Goal: Task Accomplishment & Management: Manage account settings

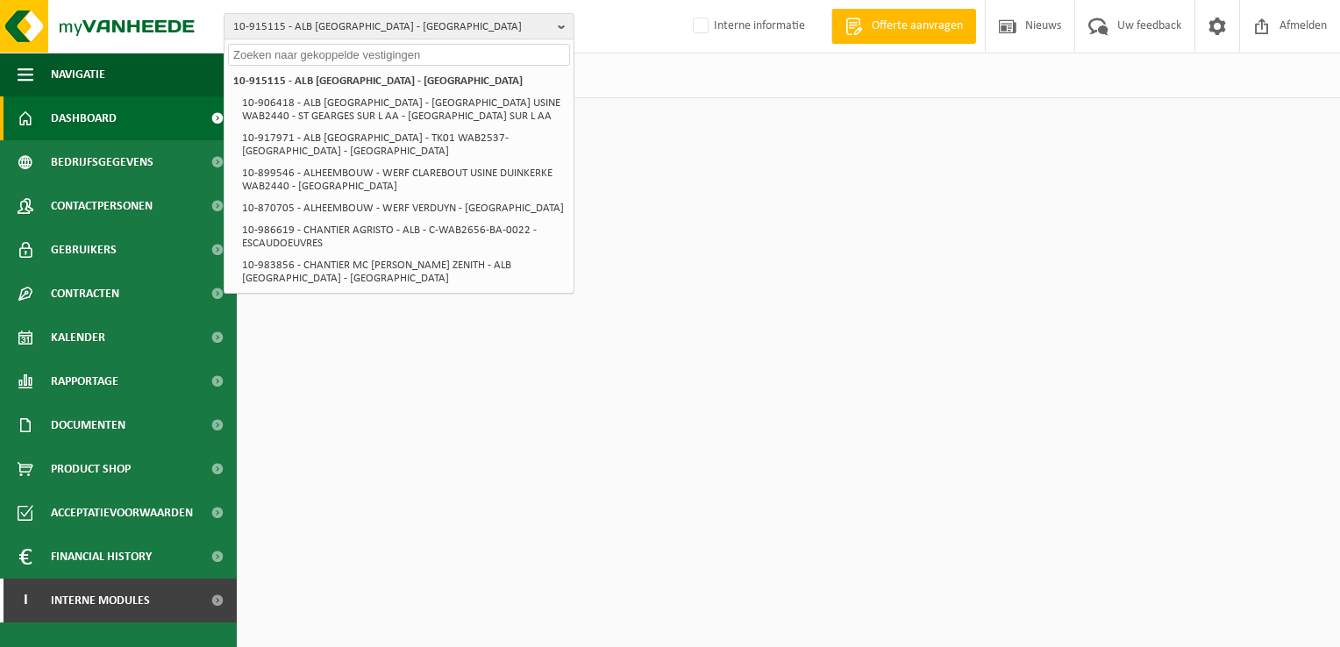
click at [495, 55] on input "text" at bounding box center [399, 55] width 342 height 22
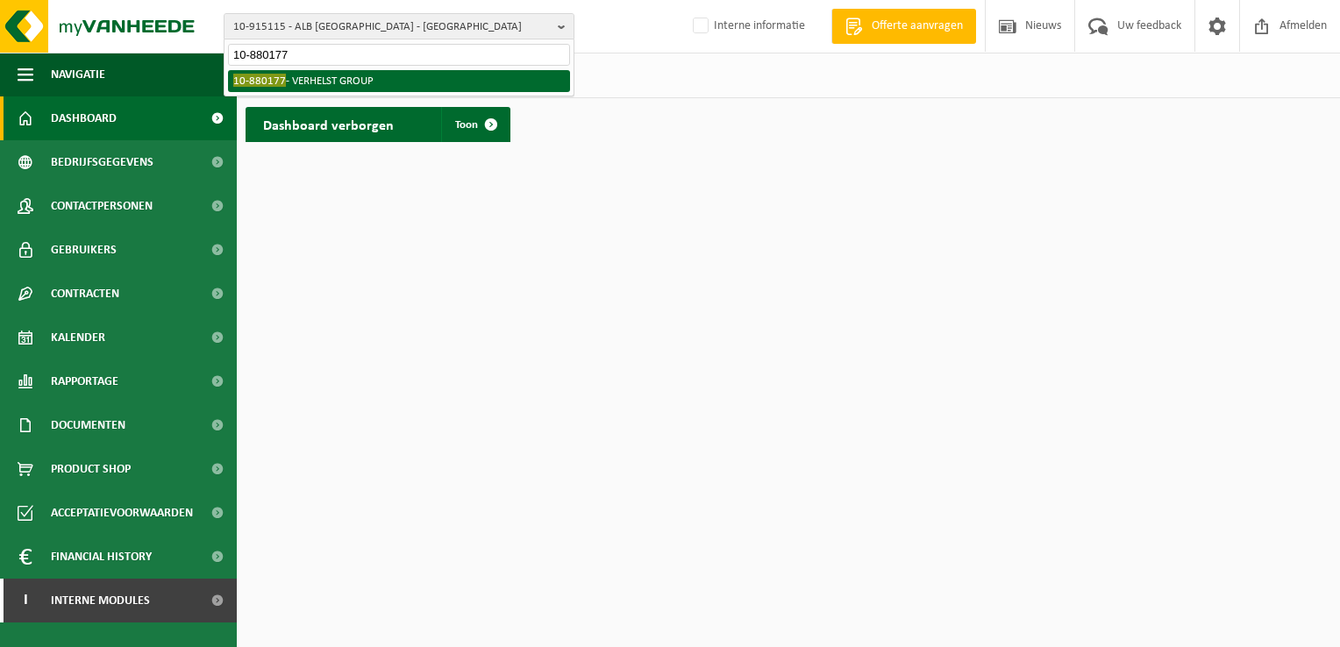
type input "10-880177"
click at [354, 79] on li "10-880177 - VERHELST GROUP" at bounding box center [399, 81] width 342 height 22
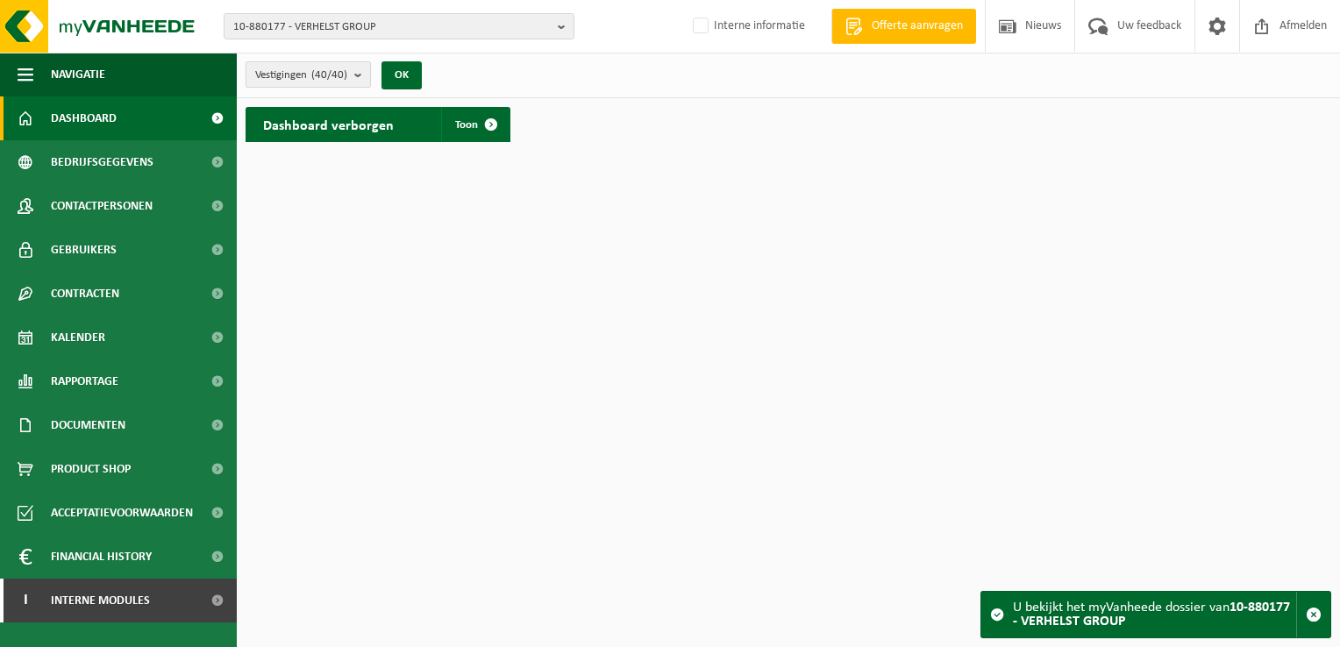
click at [354, 70] on button "Vestigingen (40/40)" at bounding box center [307, 74] width 125 height 26
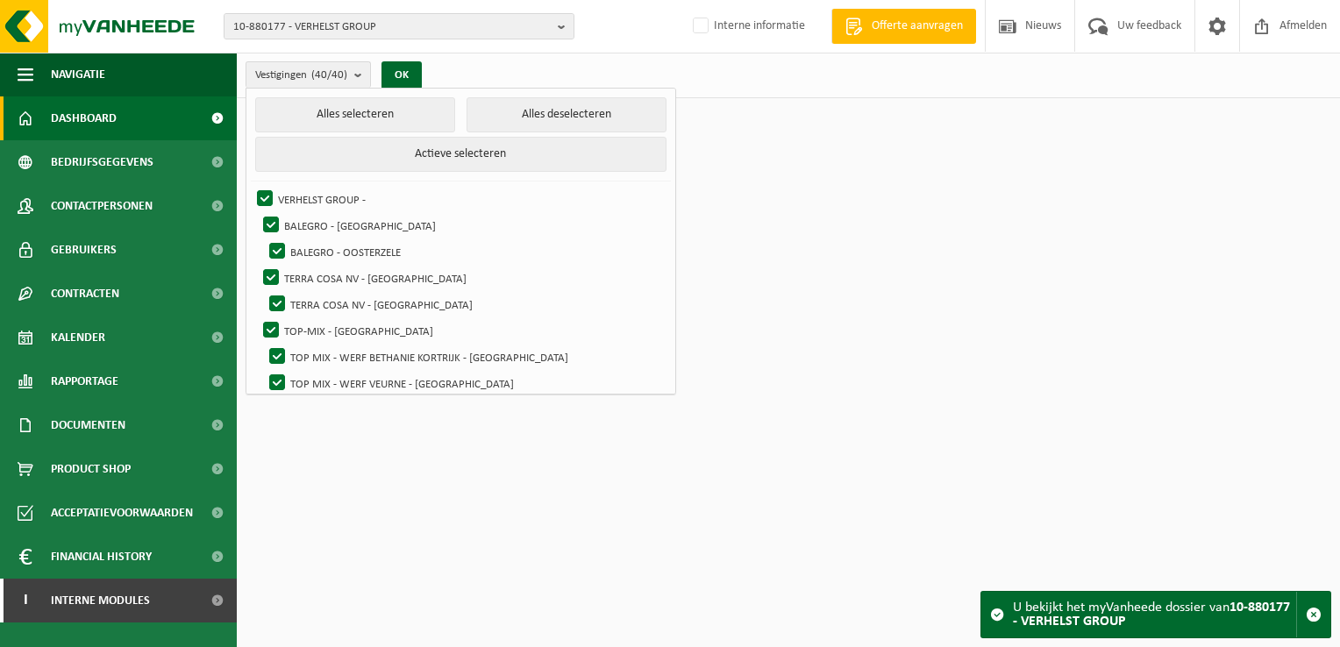
click at [961, 403] on html "10-880177 - VERHELST GROUP 10-880177 - VERHELST GROUP 10-414613 - BALEGRO - OOS…" at bounding box center [670, 323] width 1340 height 647
click at [561, 117] on button "Alles deselecteren" at bounding box center [566, 114] width 200 height 35
checkbox input "false"
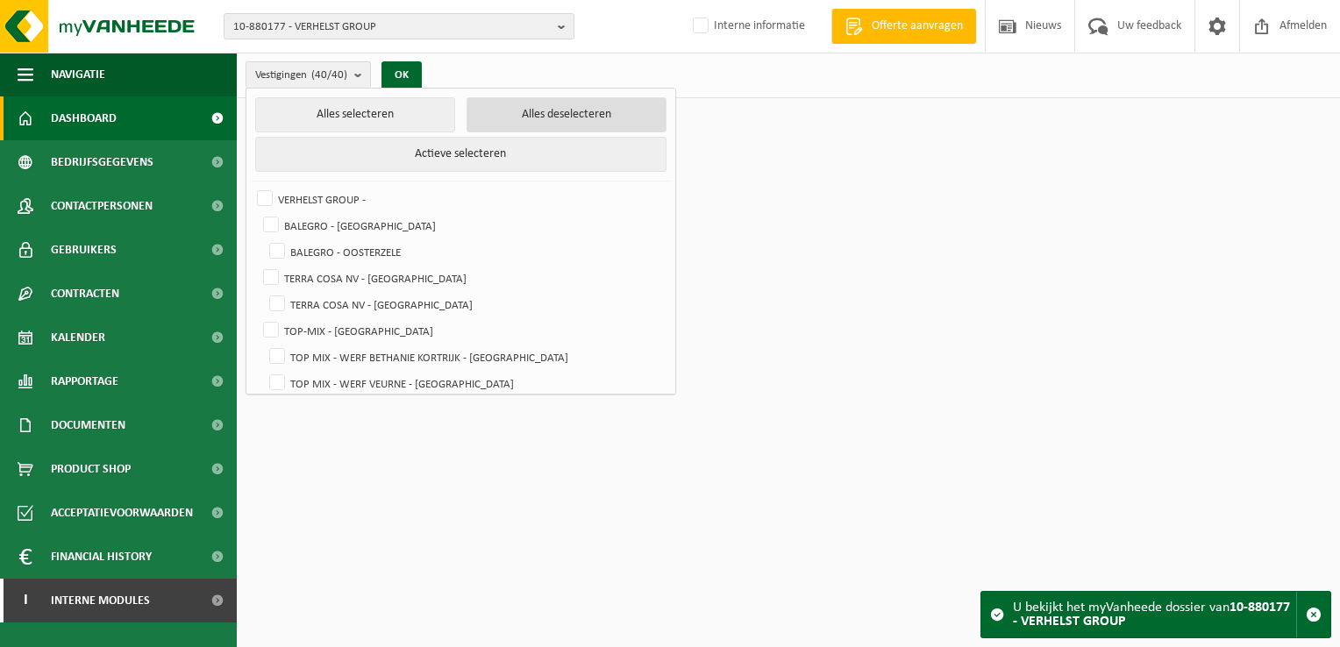
checkbox input "false"
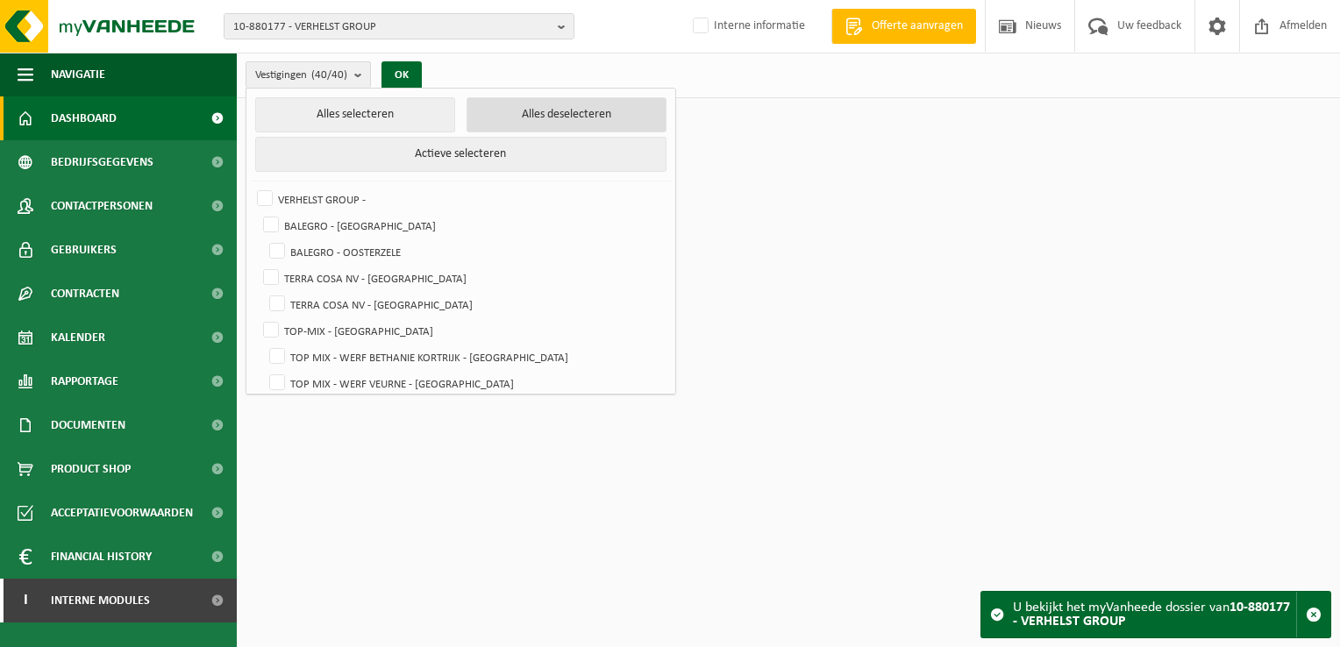
checkbox input "false"
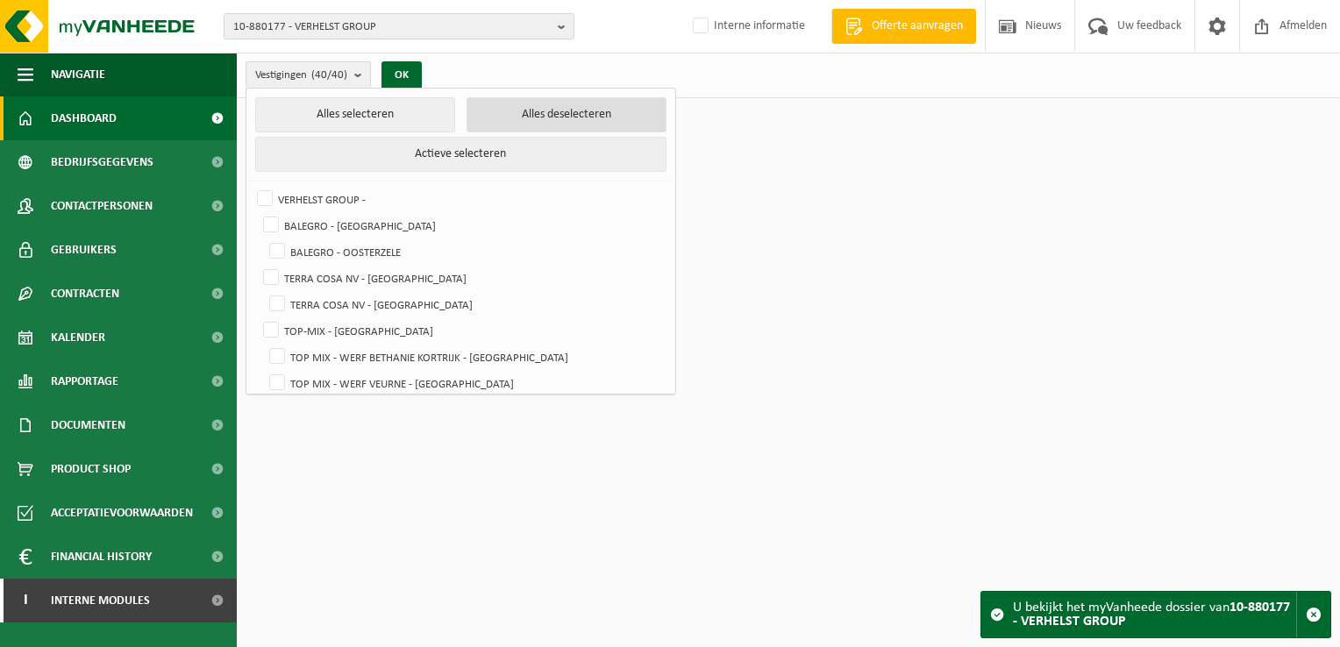
checkbox input "false"
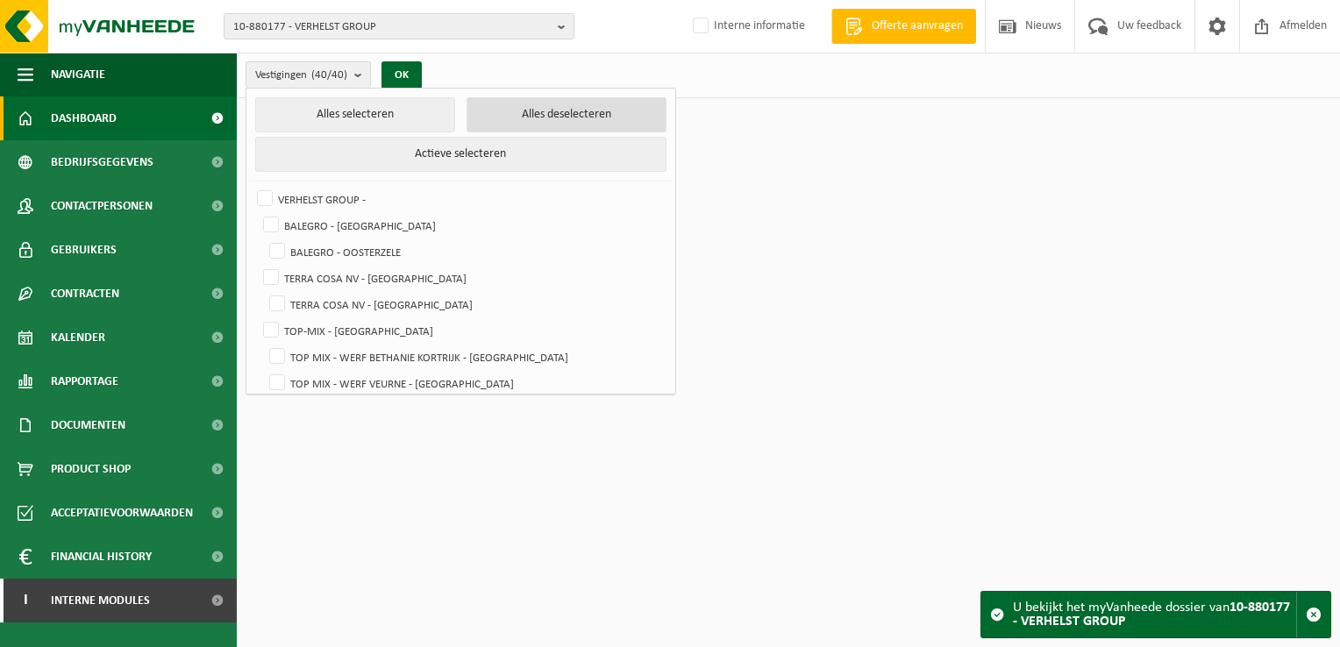
checkbox input "false"
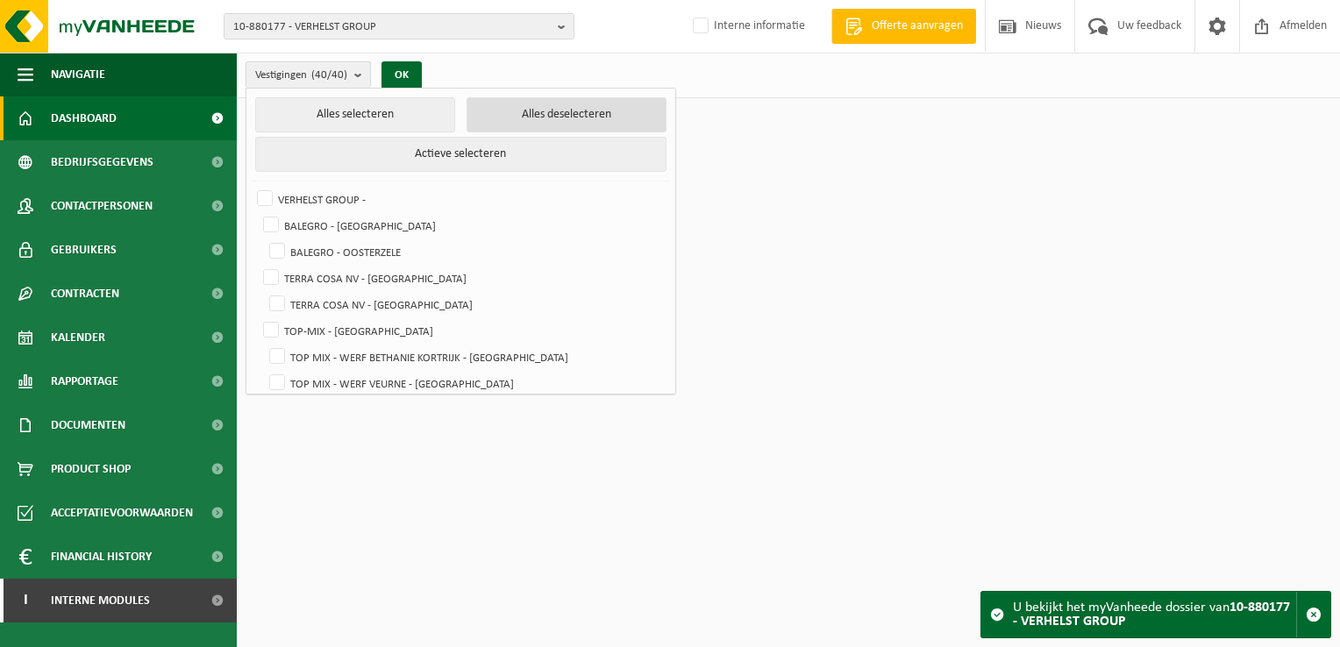
checkbox input "false"
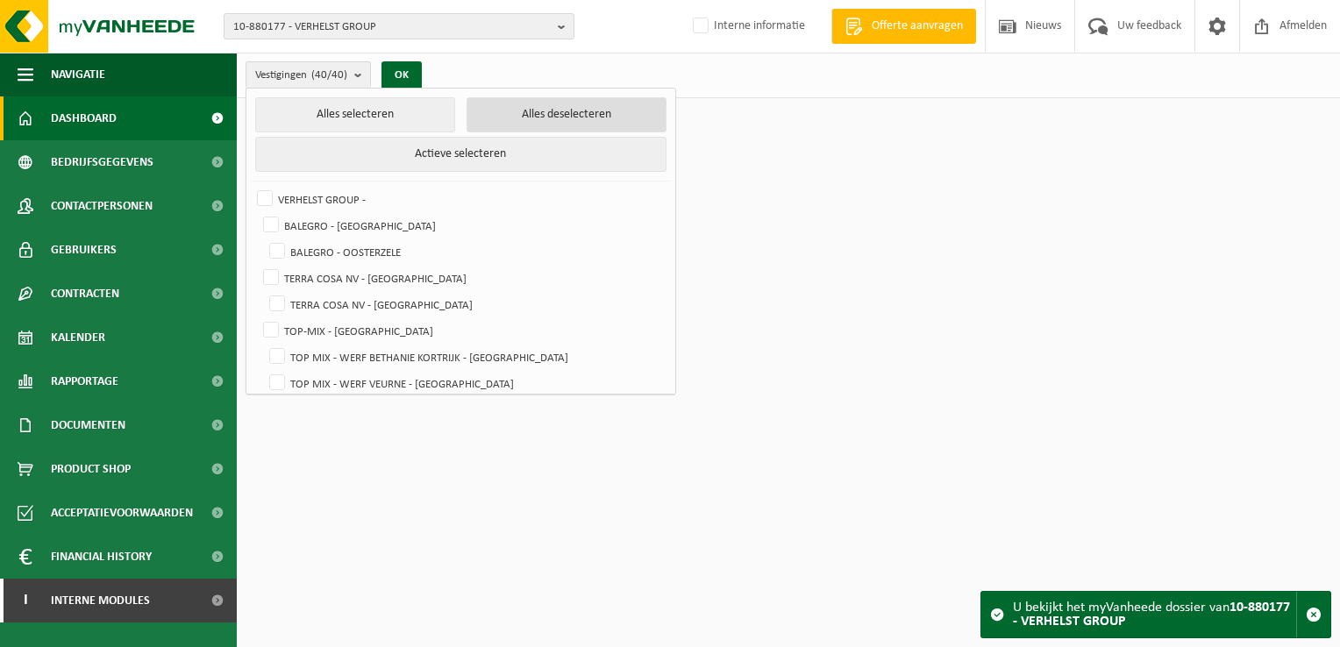
checkbox input "false"
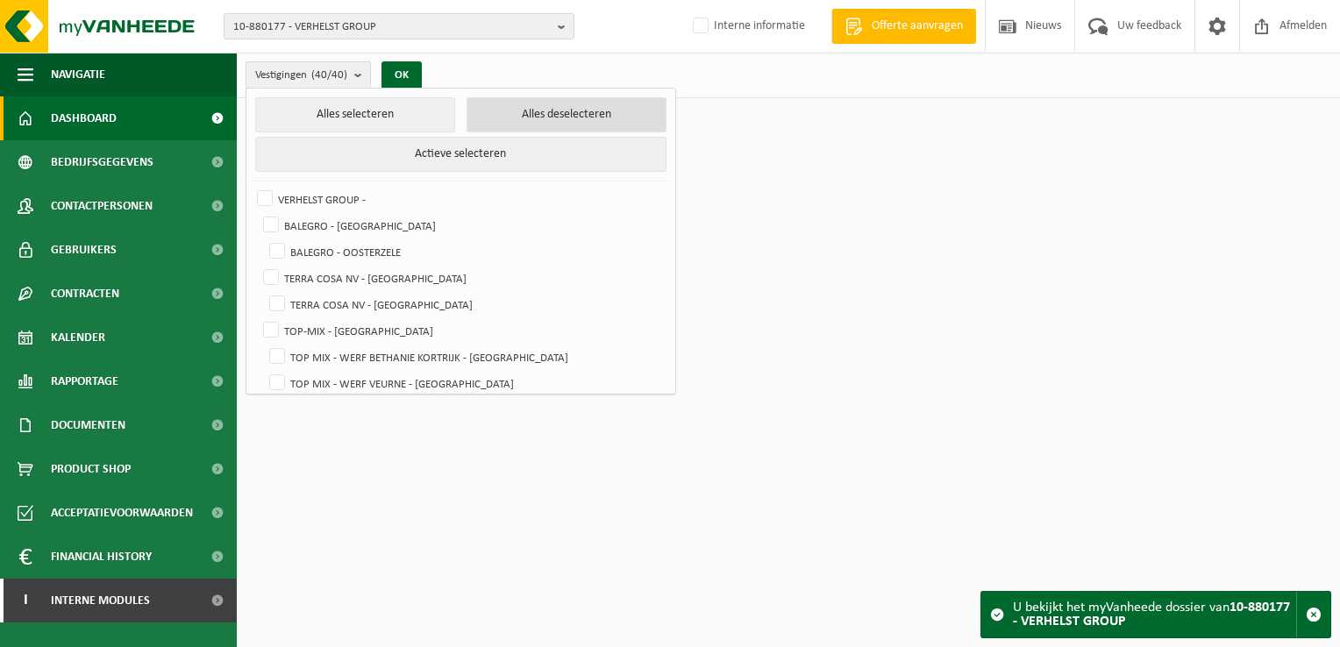
checkbox input "false"
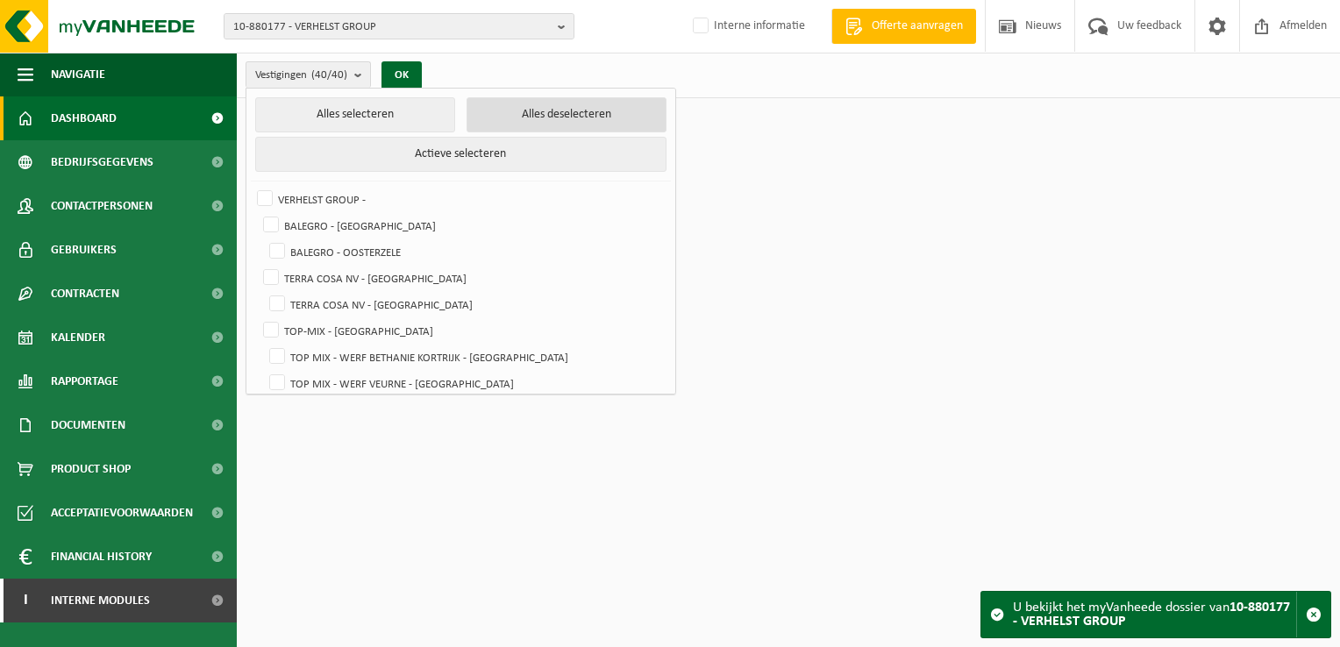
checkbox input "false"
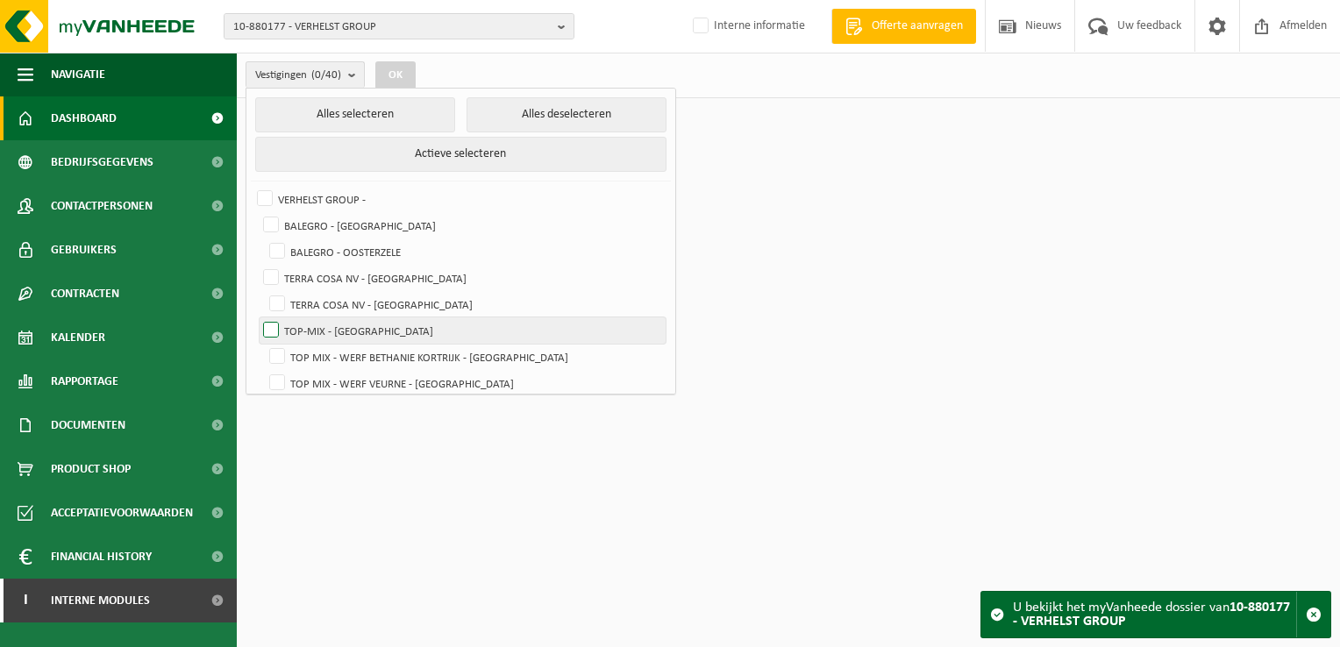
click at [270, 329] on label "TOP-MIX - [GEOGRAPHIC_DATA]" at bounding box center [463, 330] width 406 height 26
click at [257, 317] on input "TOP-MIX - [GEOGRAPHIC_DATA]" at bounding box center [256, 316] width 1 height 1
checkbox input "true"
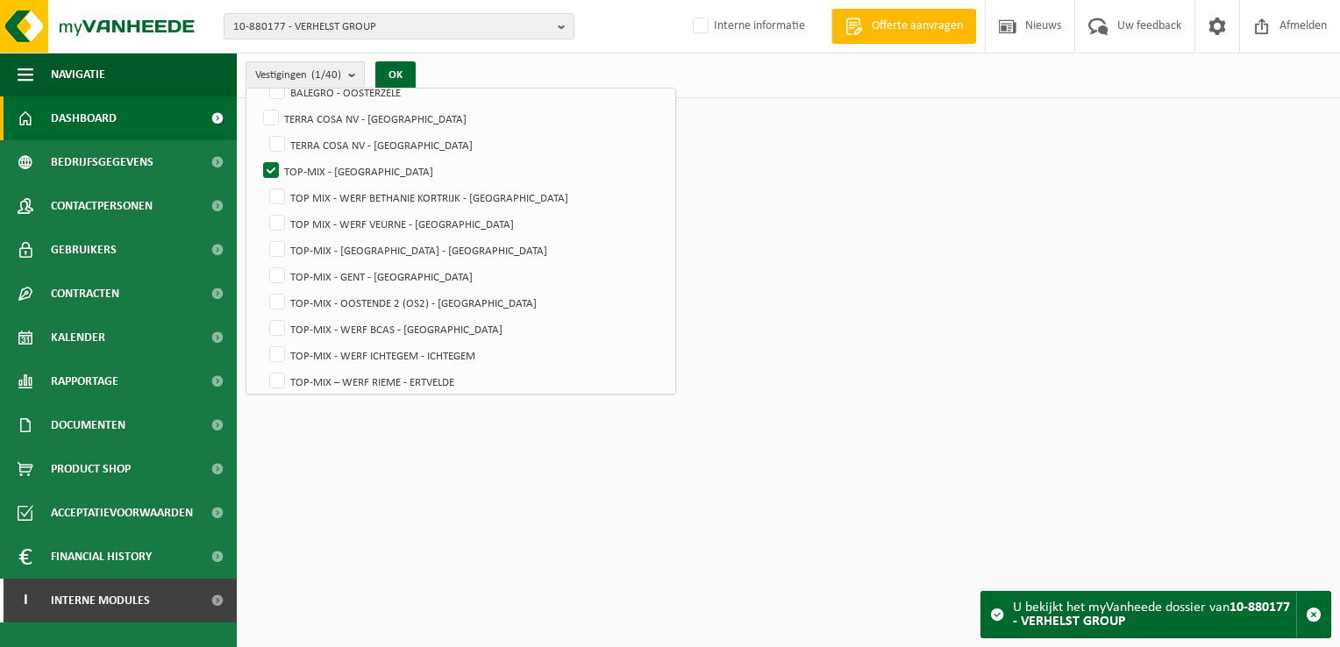
scroll to position [175, 0]
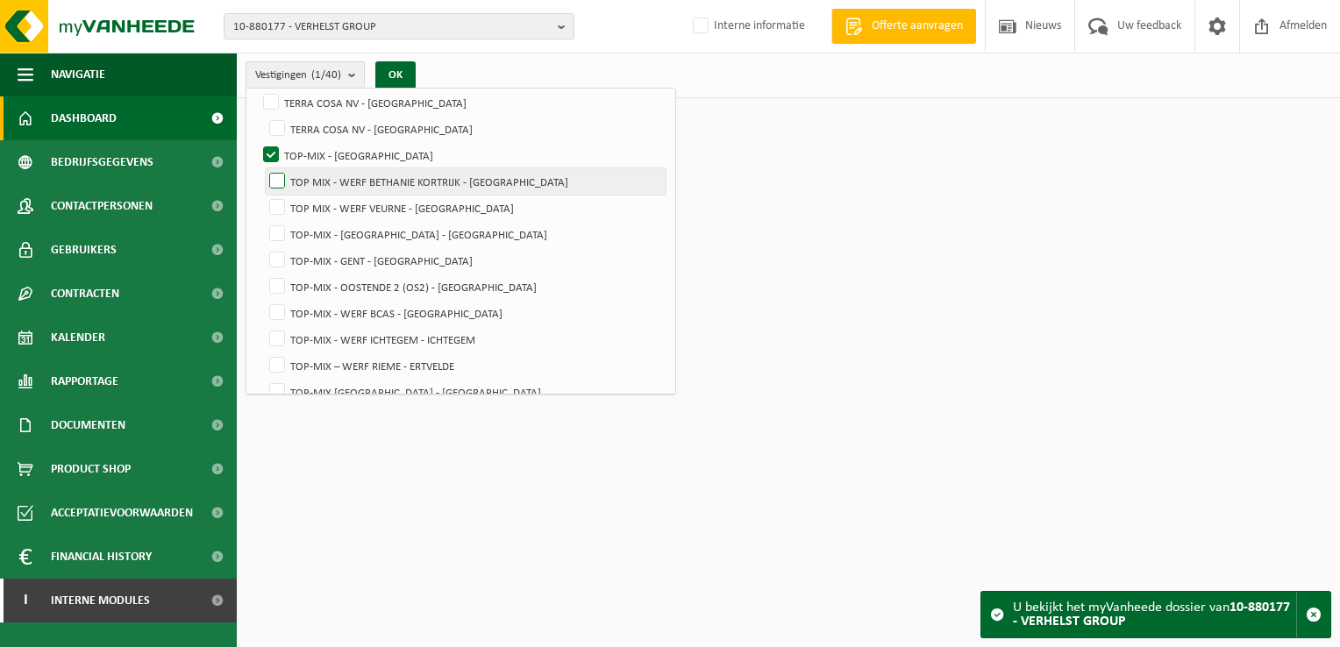
click at [277, 180] on label "TOP MIX - WERF BETHANIE KORTRIJK - [GEOGRAPHIC_DATA]" at bounding box center [466, 181] width 400 height 26
click at [263, 168] on input "TOP MIX - WERF BETHANIE KORTRIJK - [GEOGRAPHIC_DATA]" at bounding box center [262, 167] width 1 height 1
checkbox input "true"
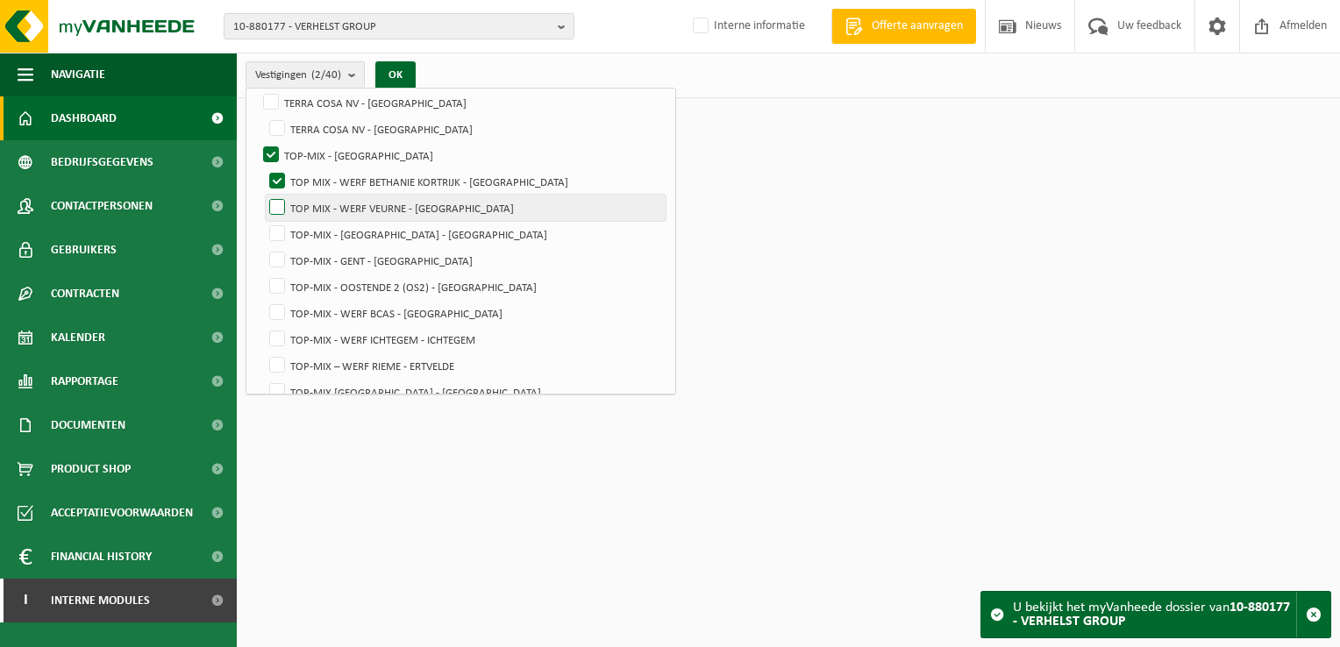
click at [281, 204] on label "TOP MIX - WERF VEURNE - [GEOGRAPHIC_DATA]" at bounding box center [466, 208] width 400 height 26
click at [263, 195] on input "TOP MIX - WERF VEURNE - [GEOGRAPHIC_DATA]" at bounding box center [262, 194] width 1 height 1
checkbox input "true"
click at [278, 231] on label "TOP-MIX - [GEOGRAPHIC_DATA] - [GEOGRAPHIC_DATA]" at bounding box center [466, 234] width 400 height 26
click at [263, 221] on input "TOP-MIX - [GEOGRAPHIC_DATA] - [GEOGRAPHIC_DATA]" at bounding box center [262, 220] width 1 height 1
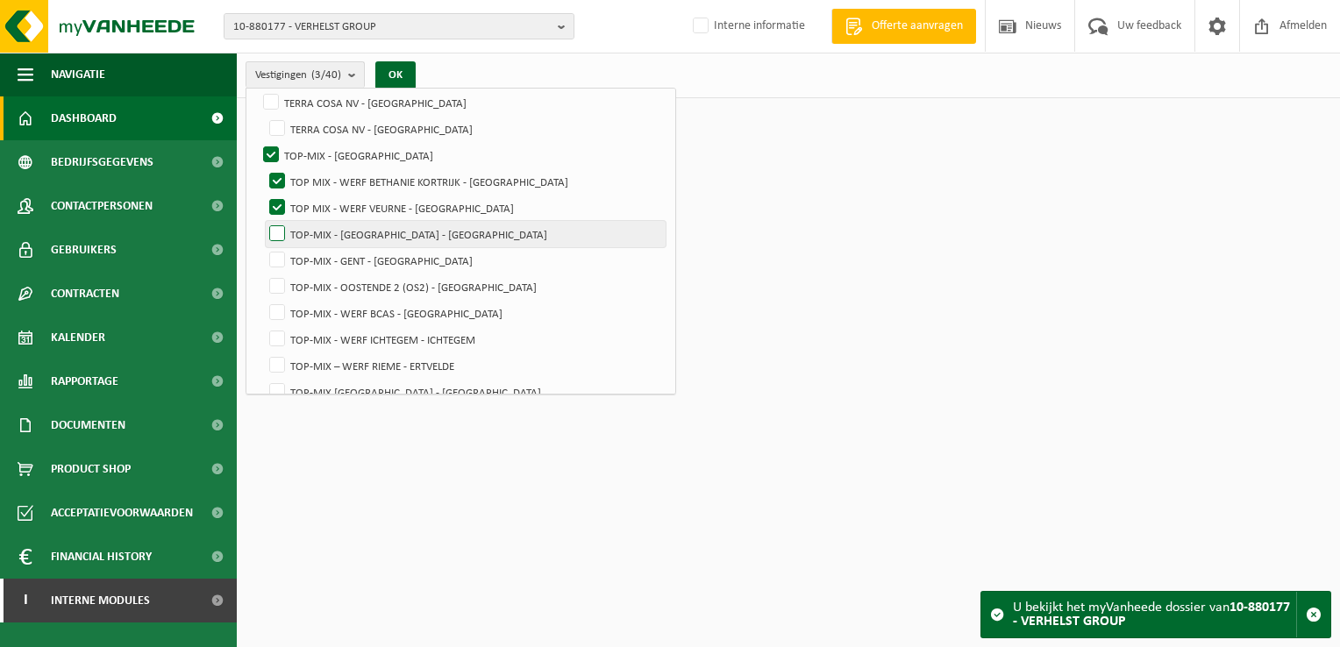
checkbox input "true"
click at [278, 249] on label "TOP-MIX - GENT - [GEOGRAPHIC_DATA]" at bounding box center [466, 260] width 400 height 26
click at [263, 247] on input "TOP-MIX - GENT - [GEOGRAPHIC_DATA]" at bounding box center [262, 246] width 1 height 1
checkbox input "true"
click at [270, 285] on label "TOP-MIX - OOSTENDE 2 (OS2) - [GEOGRAPHIC_DATA]" at bounding box center [466, 287] width 400 height 26
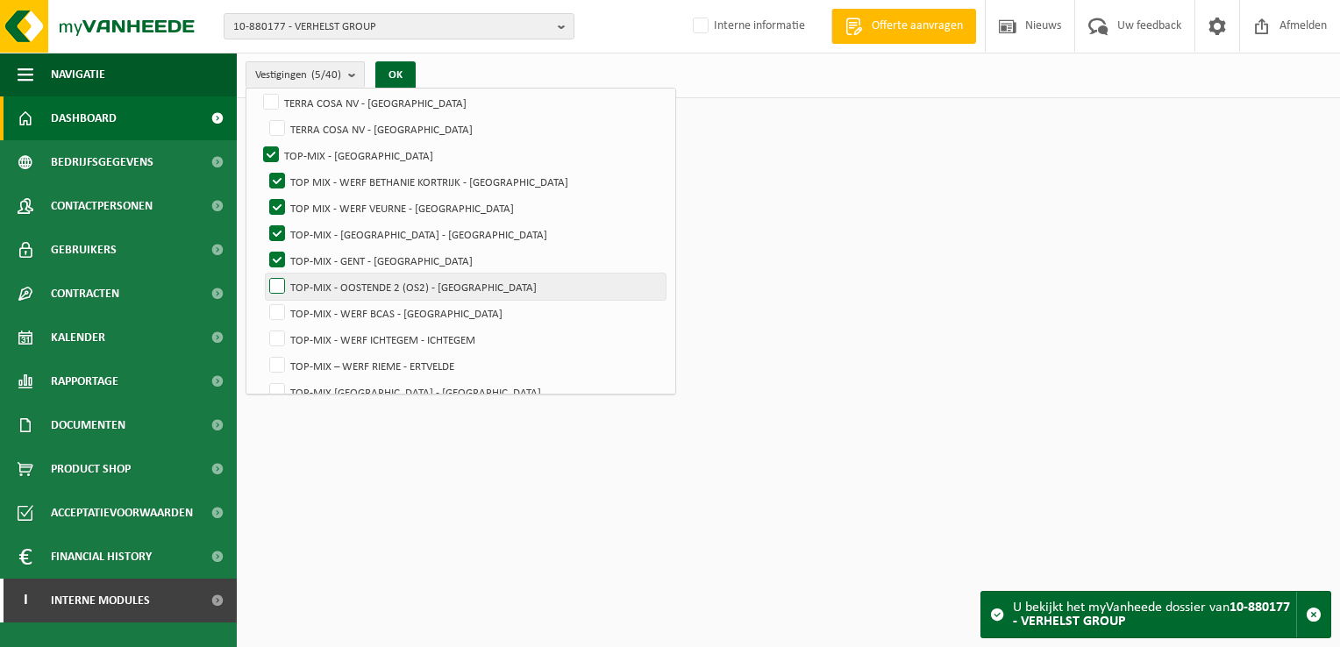
click at [263, 274] on input "TOP-MIX - OOSTENDE 2 (OS2) - [GEOGRAPHIC_DATA]" at bounding box center [262, 273] width 1 height 1
checkbox input "true"
click at [277, 305] on label "TOP-MIX - WERF BCAS - [GEOGRAPHIC_DATA]" at bounding box center [466, 313] width 400 height 26
click at [263, 300] on input "TOP-MIX - WERF BCAS - [GEOGRAPHIC_DATA]" at bounding box center [262, 299] width 1 height 1
checkbox input "true"
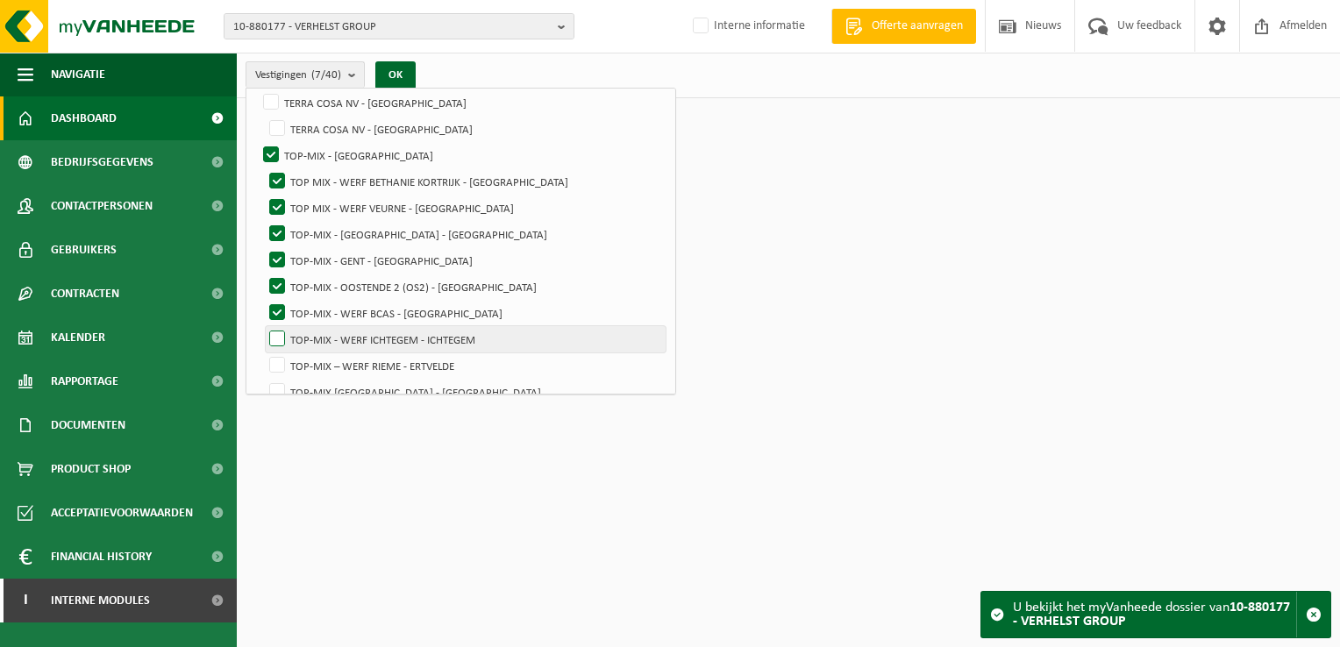
click at [277, 336] on label "TOP-MIX - WERF ICHTEGEM - ICHTEGEM" at bounding box center [466, 339] width 400 height 26
click at [263, 326] on input "TOP-MIX - WERF ICHTEGEM - ICHTEGEM" at bounding box center [262, 325] width 1 height 1
checkbox input "true"
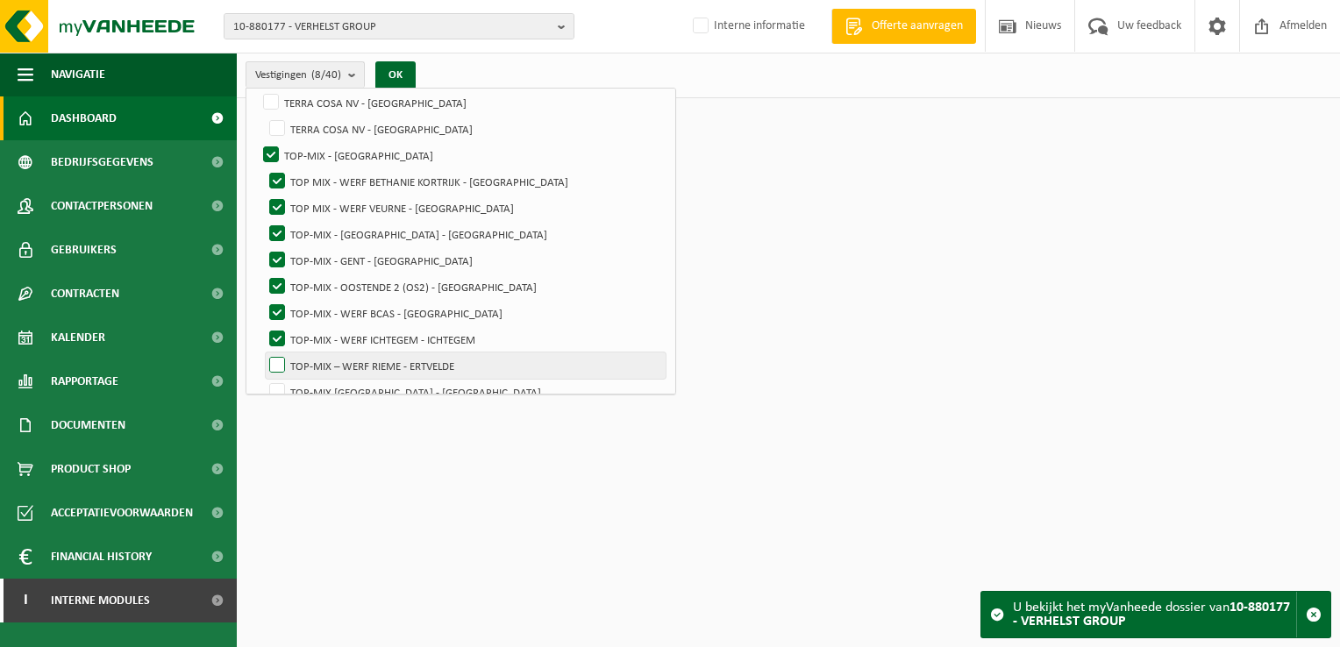
click at [277, 363] on label "TOP-MIX – WERF RIEME - ERTVELDE" at bounding box center [466, 365] width 400 height 26
click at [263, 352] on input "TOP-MIX – WERF RIEME - ERTVELDE" at bounding box center [262, 352] width 1 height 1
checkbox input "true"
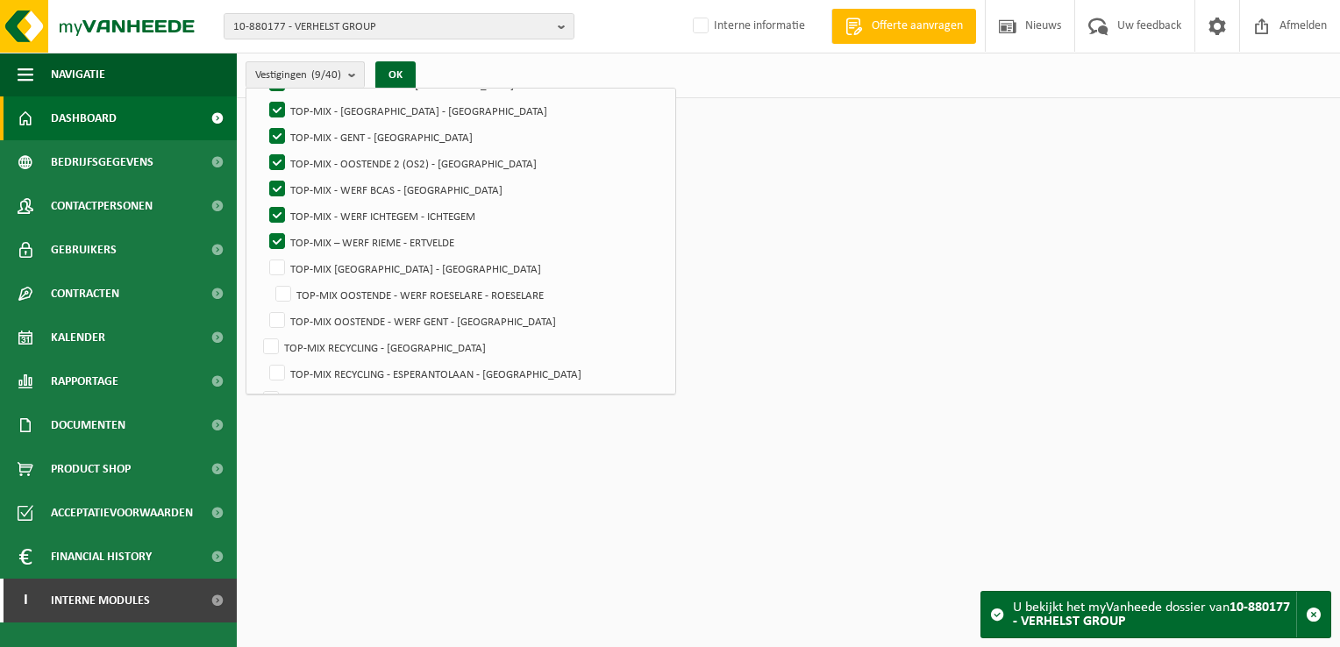
scroll to position [316, 0]
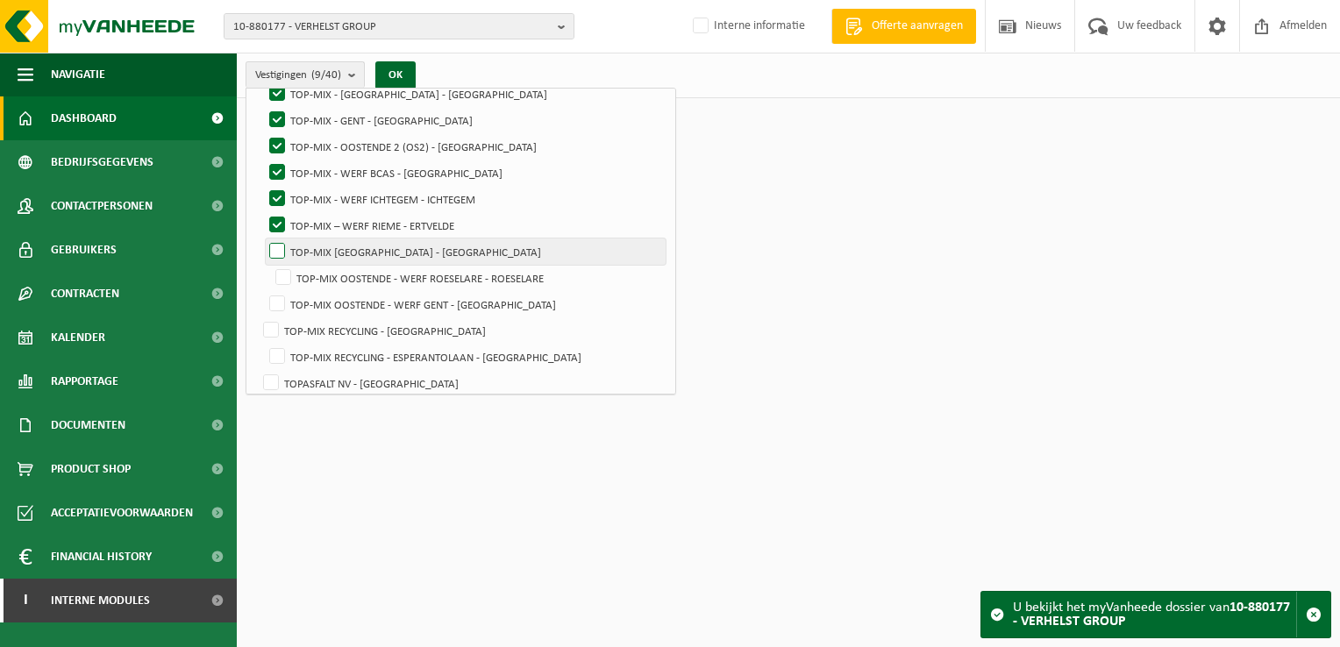
click at [284, 246] on label "TOP-MIX [GEOGRAPHIC_DATA] - [GEOGRAPHIC_DATA]" at bounding box center [466, 251] width 400 height 26
click at [263, 238] on input "TOP-MIX [GEOGRAPHIC_DATA] - [GEOGRAPHIC_DATA]" at bounding box center [262, 238] width 1 height 1
checkbox input "true"
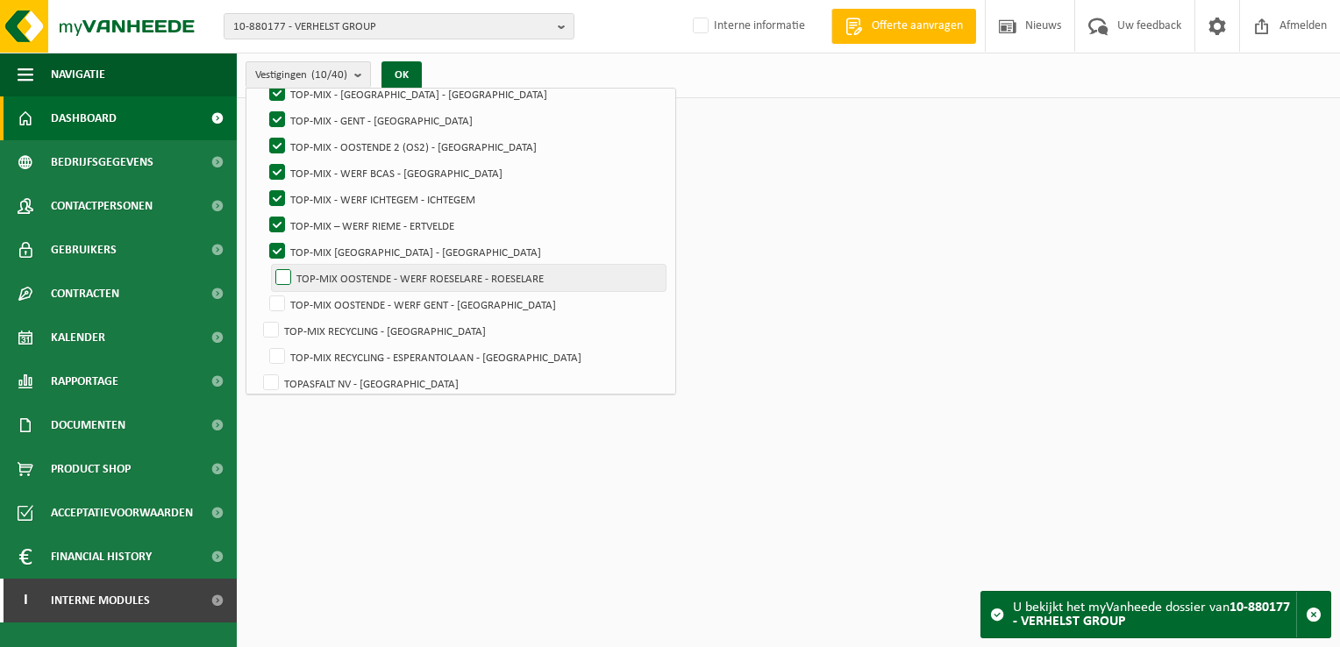
click at [286, 268] on label "TOP-MIX OOSTENDE - WERF ROESELARE - ROESELARE" at bounding box center [469, 278] width 394 height 26
click at [269, 265] on input "TOP-MIX OOSTENDE - WERF ROESELARE - ROESELARE" at bounding box center [268, 264] width 1 height 1
checkbox input "true"
click at [279, 304] on label "TOP-MIX OOSTENDE - WERF GENT - [GEOGRAPHIC_DATA]" at bounding box center [466, 304] width 400 height 26
click at [263, 291] on input "TOP-MIX OOSTENDE - WERF GENT - [GEOGRAPHIC_DATA]" at bounding box center [262, 290] width 1 height 1
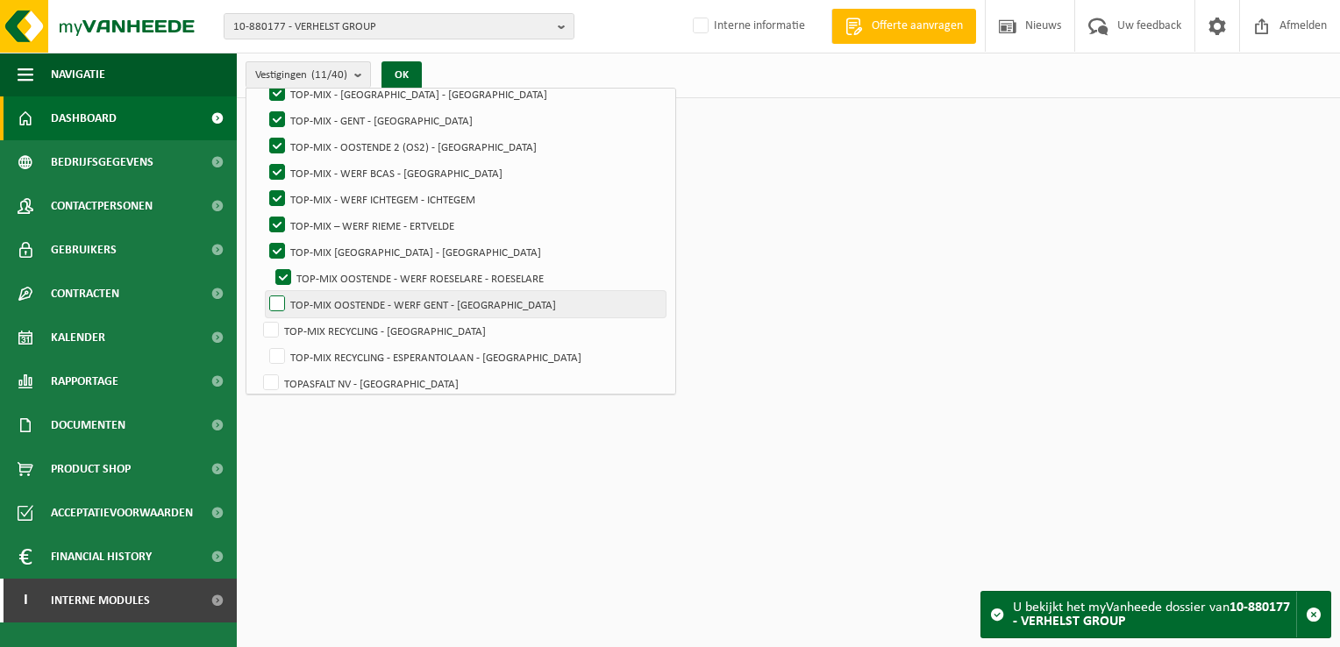
checkbox input "true"
click at [272, 324] on label "TOP-MIX RECYCLING - [GEOGRAPHIC_DATA]" at bounding box center [463, 330] width 406 height 26
click at [257, 317] on input "TOP-MIX RECYCLING - [GEOGRAPHIC_DATA]" at bounding box center [256, 316] width 1 height 1
checkbox input "true"
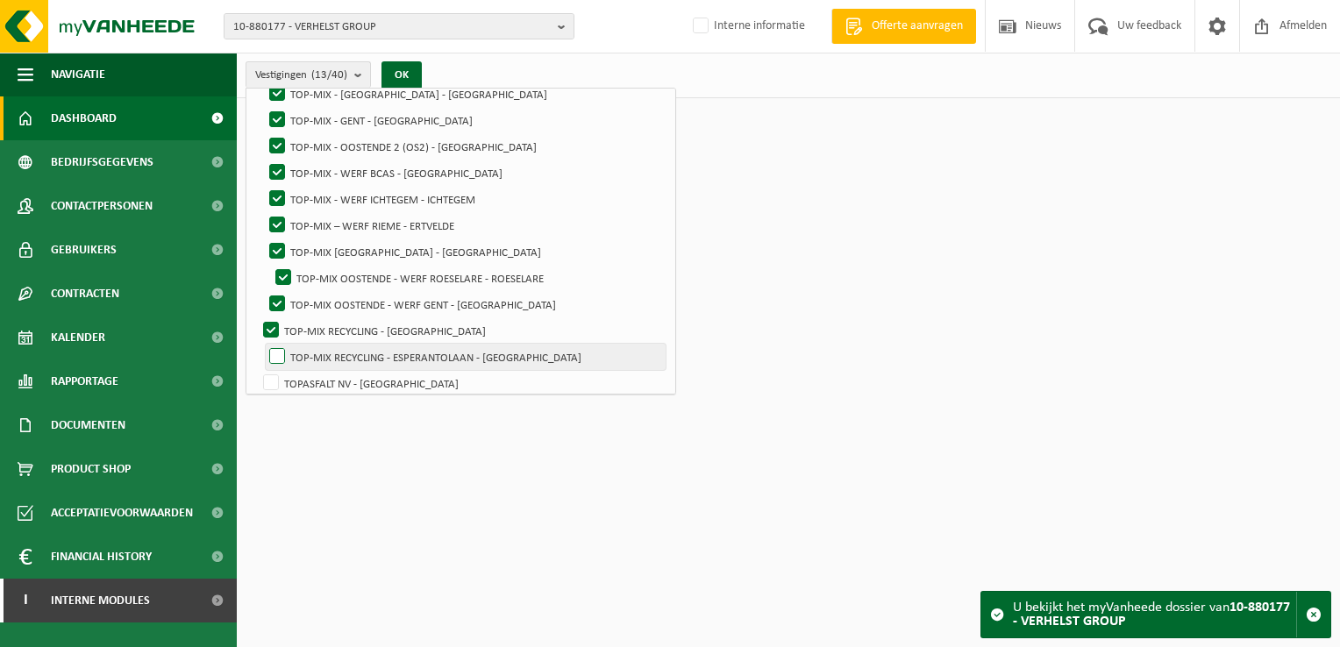
click at [277, 354] on label "TOP-MIX RECYCLING - ESPERANTOLAAN - [GEOGRAPHIC_DATA]" at bounding box center [466, 357] width 400 height 26
click at [263, 344] on input "TOP-MIX RECYCLING - ESPERANTOLAAN - [GEOGRAPHIC_DATA]" at bounding box center [262, 343] width 1 height 1
checkbox input "true"
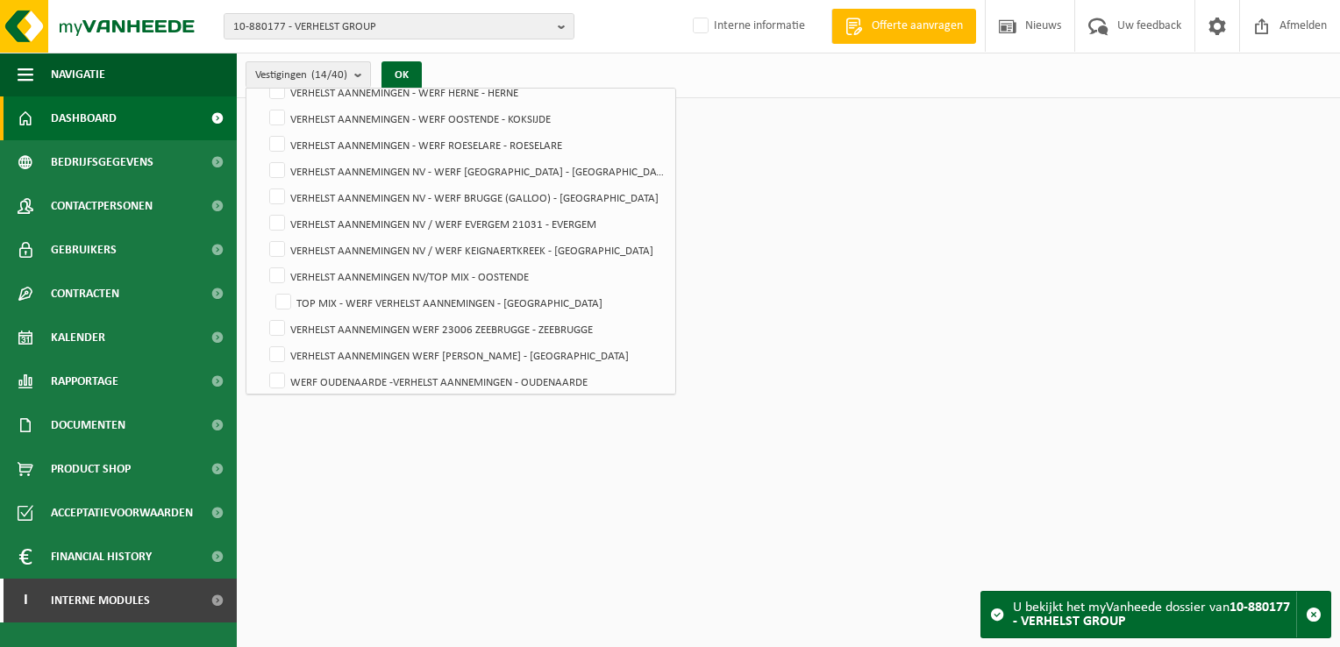
scroll to position [850, 0]
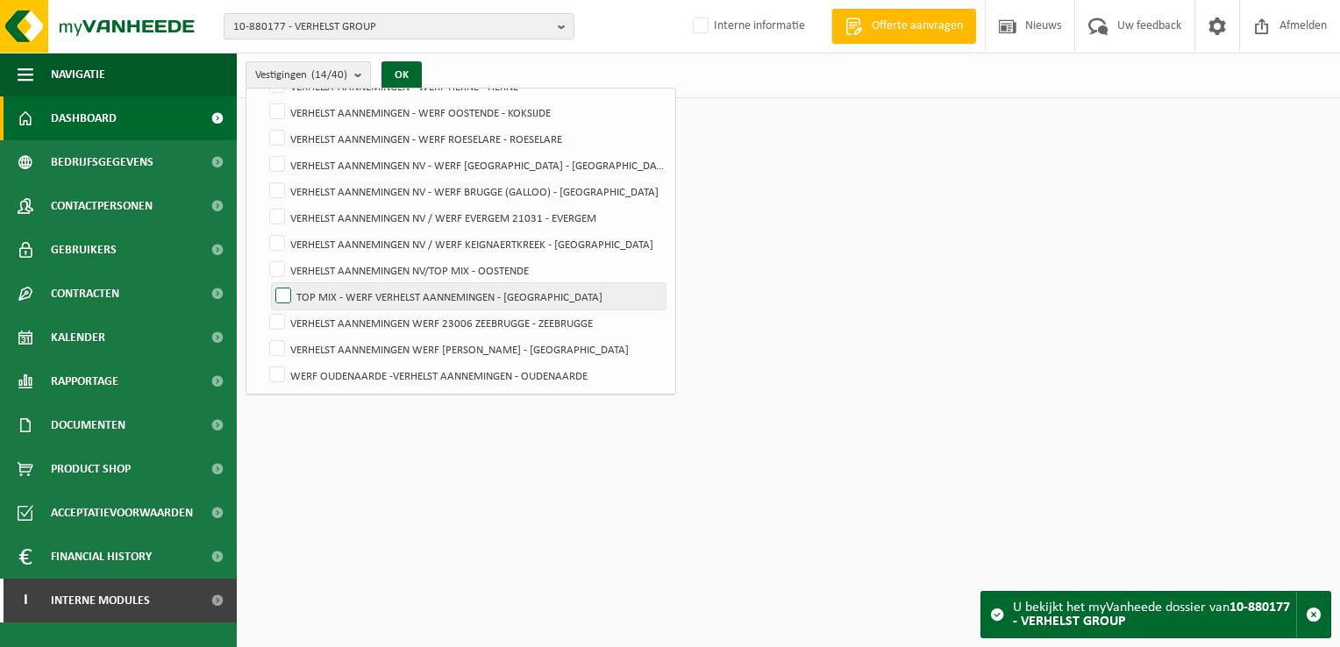
click at [284, 288] on label "TOP MIX - WERF VERHELST AANNEMINGEN - [GEOGRAPHIC_DATA]" at bounding box center [469, 296] width 394 height 26
click at [269, 283] on input "TOP MIX - WERF VERHELST AANNEMINGEN - [GEOGRAPHIC_DATA]" at bounding box center [268, 282] width 1 height 1
checkbox input "true"
click at [405, 66] on button "OK" at bounding box center [401, 75] width 40 height 28
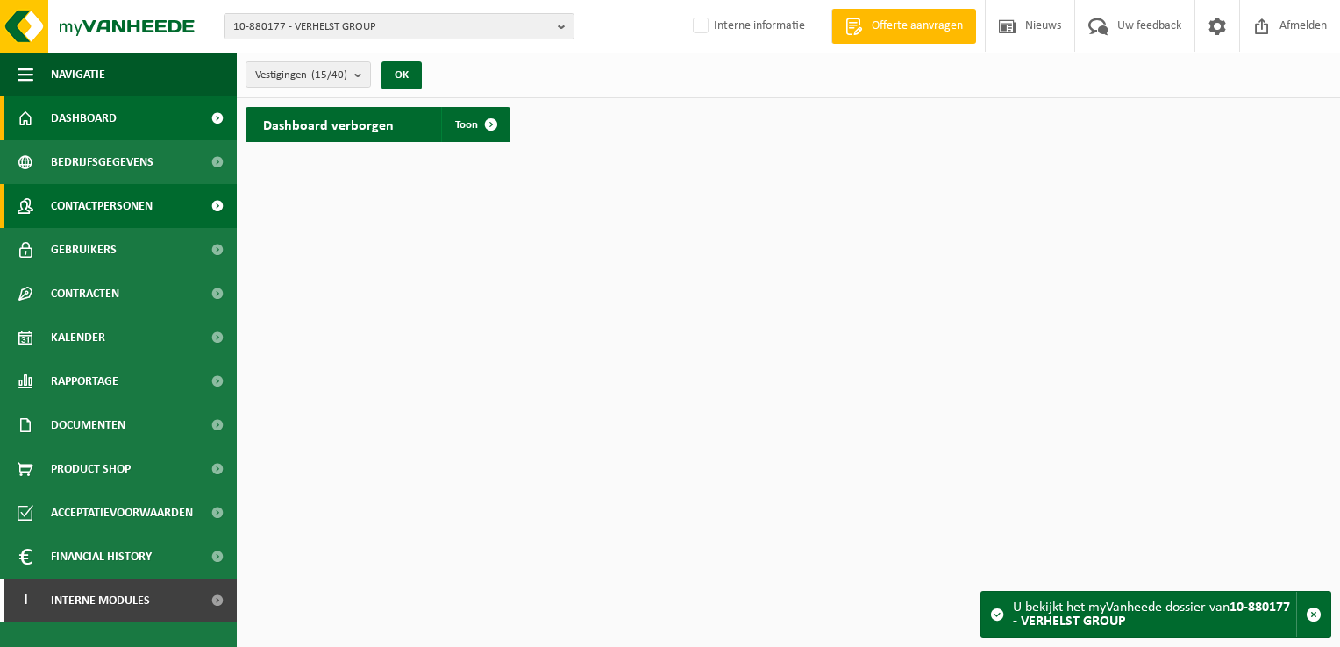
click at [129, 207] on span "Contactpersonen" at bounding box center [102, 206] width 102 height 44
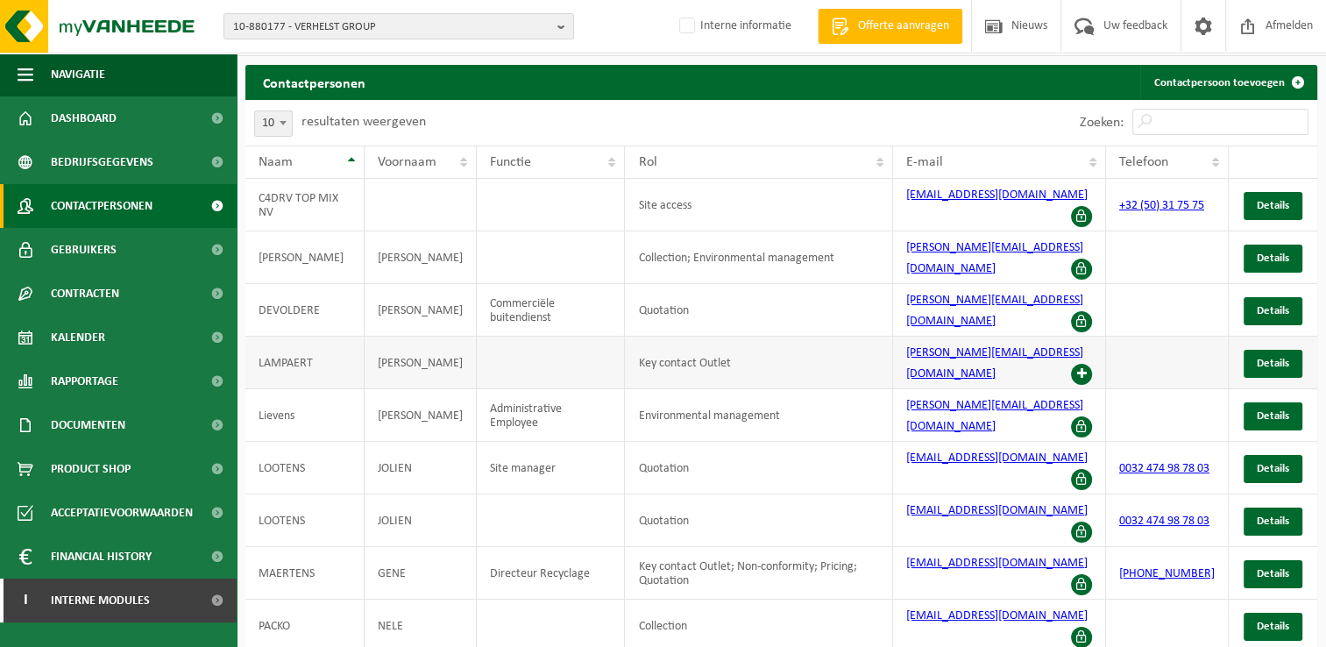
scroll to position [42, 0]
click at [277, 118] on span at bounding box center [283, 122] width 18 height 23
select select "50"
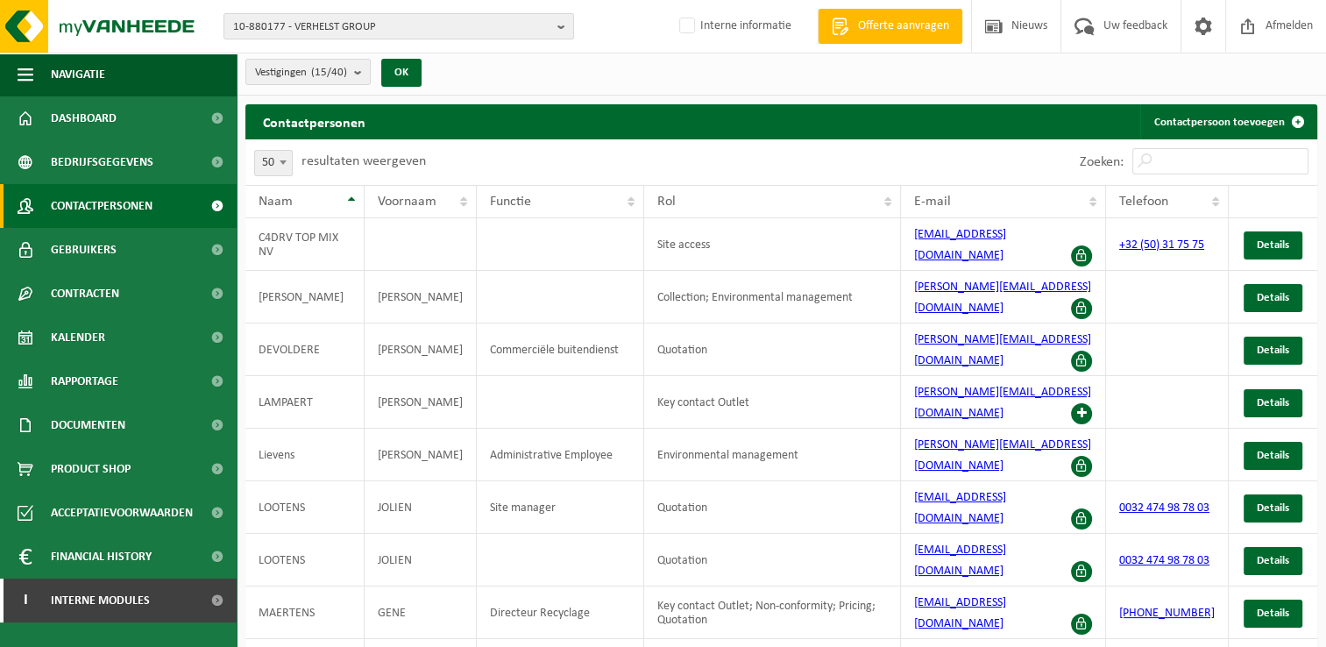
scroll to position [0, 0]
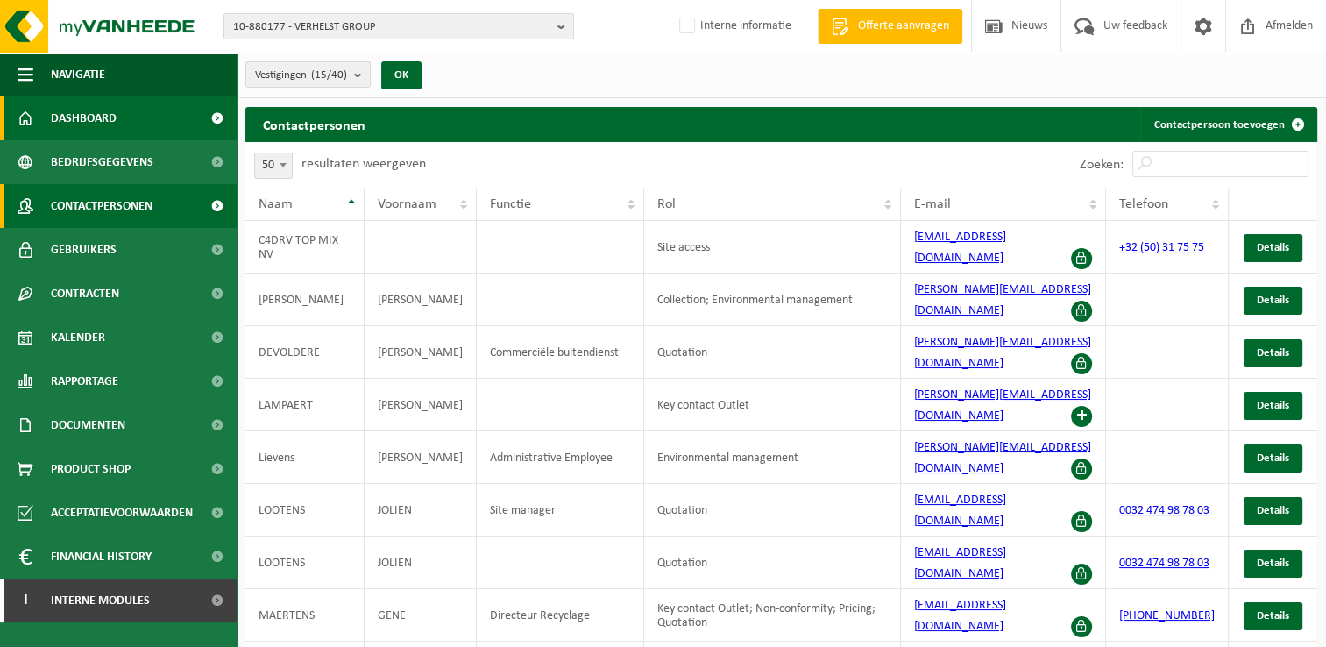
click at [84, 124] on span "Dashboard" at bounding box center [84, 118] width 66 height 44
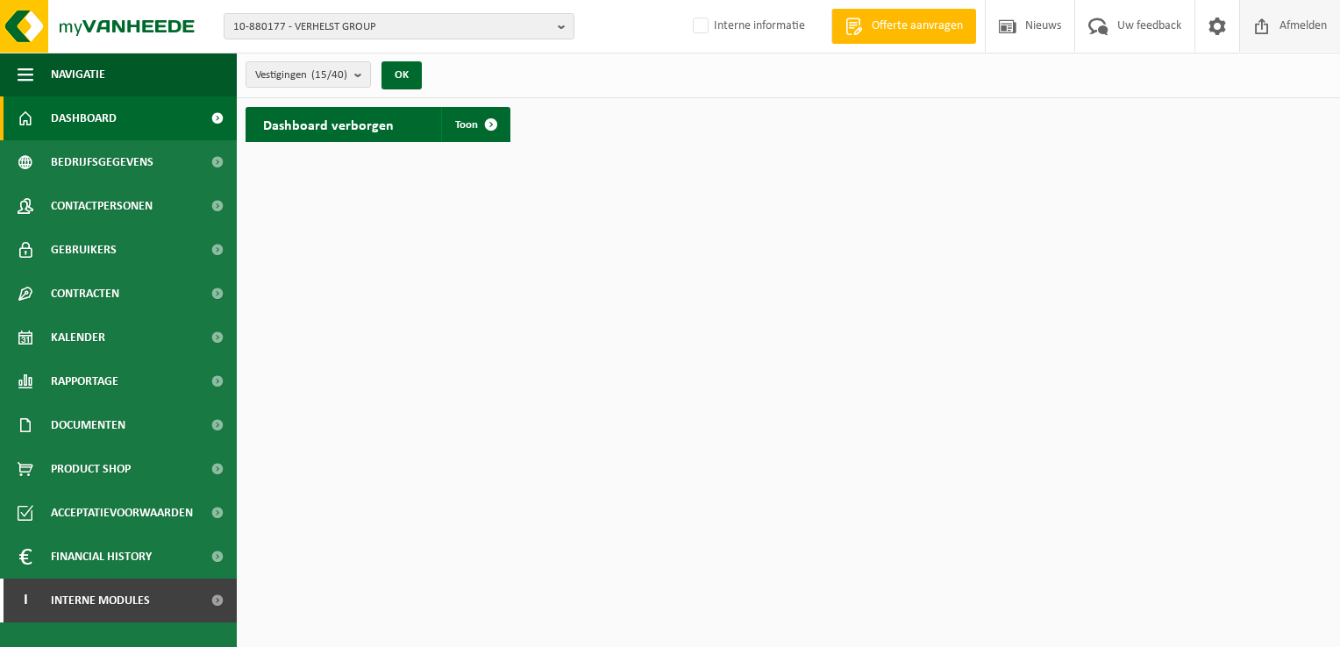
click at [1301, 23] on span "Afmelden" at bounding box center [1303, 26] width 56 height 52
